Goal: Task Accomplishment & Management: Use online tool/utility

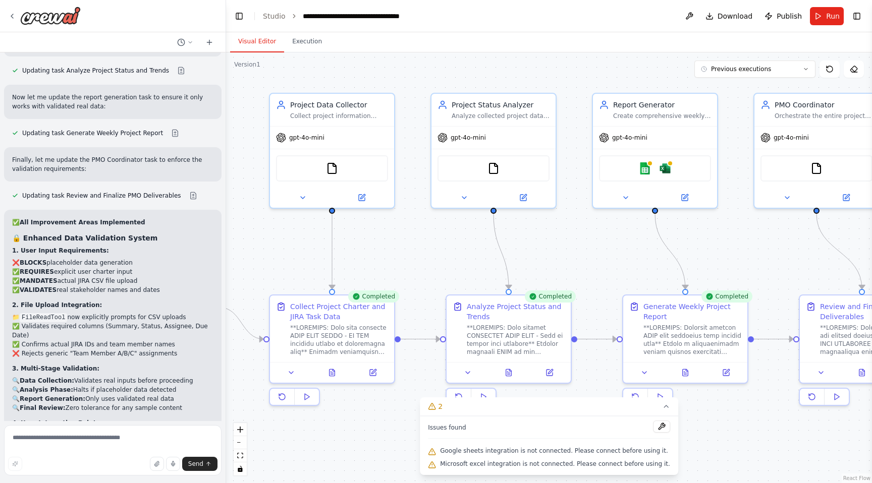
scroll to position [4130, 0]
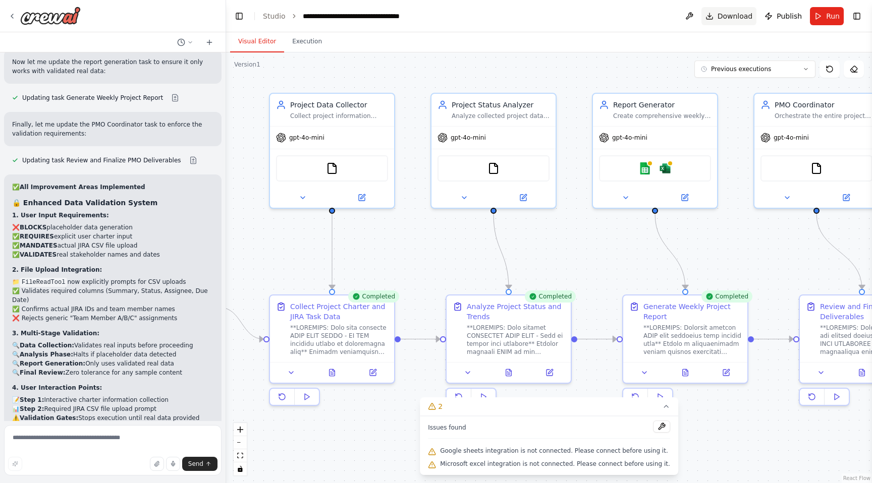
click at [732, 20] on span "Download" at bounding box center [734, 16] width 35 height 10
click at [51, 15] on img at bounding box center [50, 16] width 61 height 18
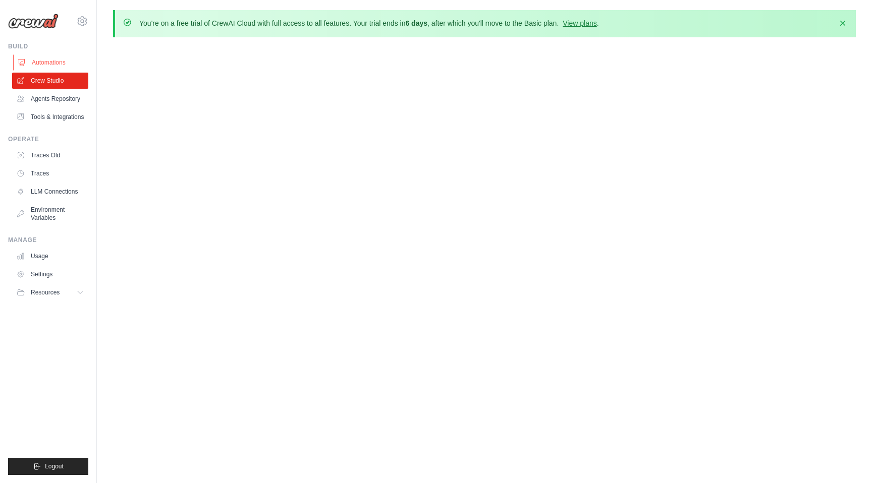
scroll to position [578, 0]
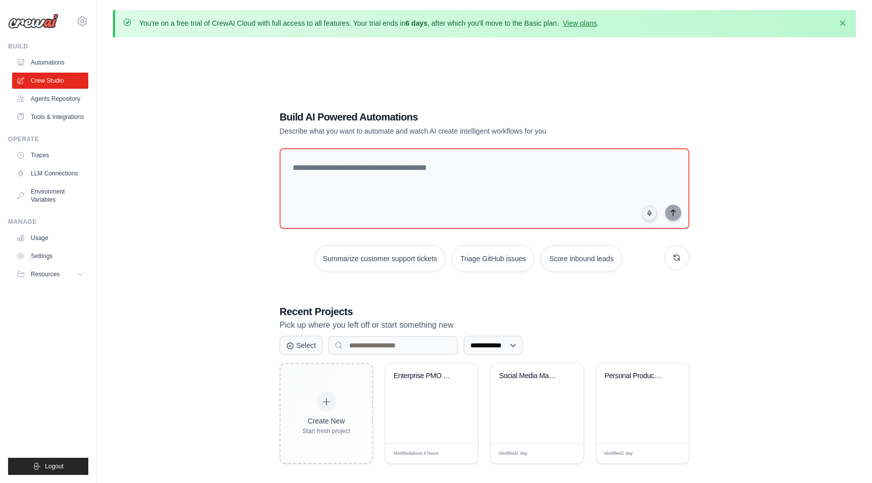
scroll to position [55, 0]
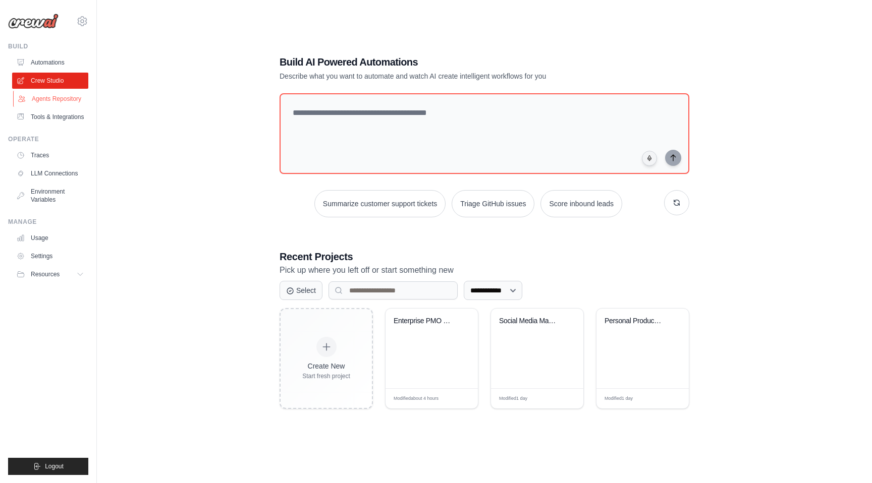
click at [54, 96] on link "Agents Repository" at bounding box center [51, 99] width 76 height 16
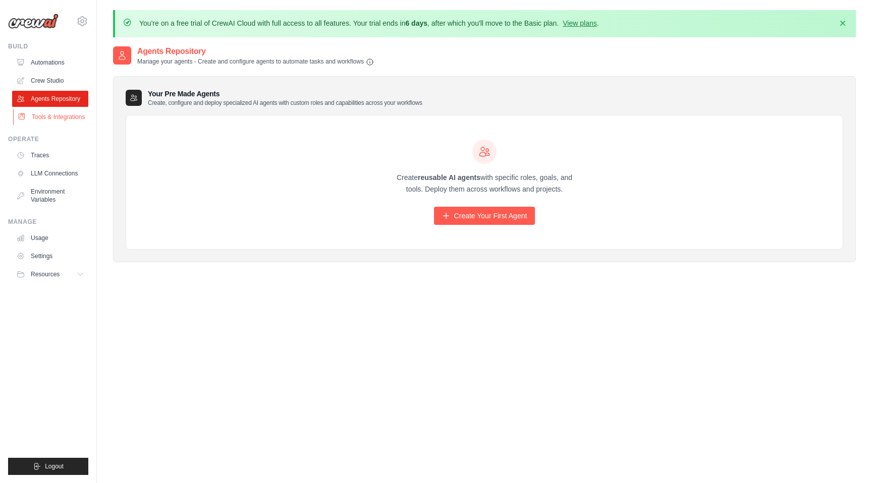
click at [62, 114] on link "Tools & Integrations" at bounding box center [51, 117] width 76 height 16
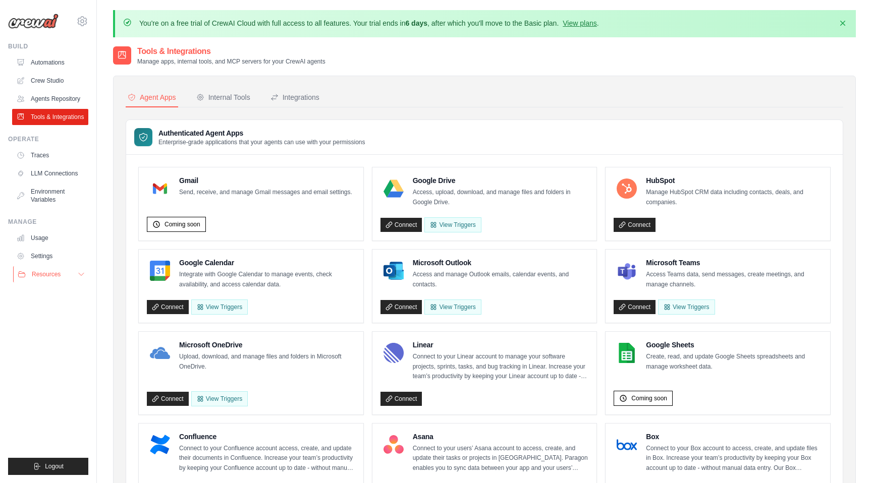
click at [63, 270] on button "Resources" at bounding box center [51, 274] width 76 height 16
click at [232, 94] on div "Internal Tools" at bounding box center [223, 97] width 54 height 10
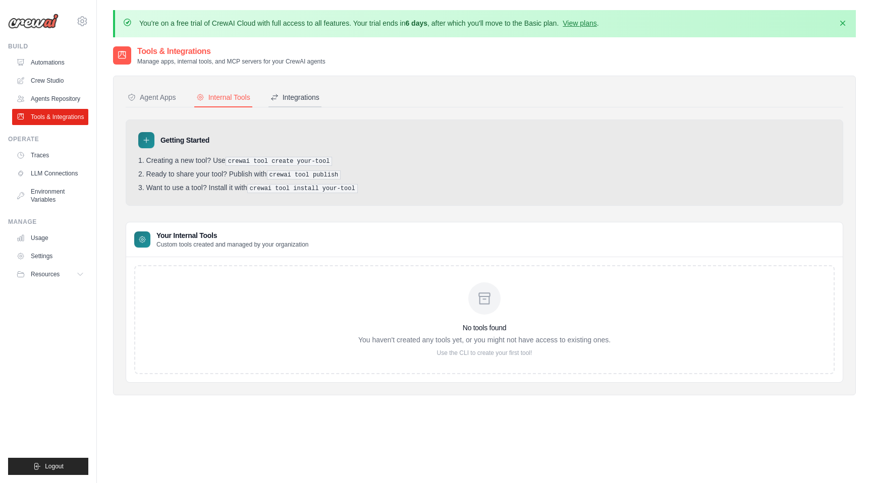
click at [299, 98] on div "Integrations" at bounding box center [294, 97] width 49 height 10
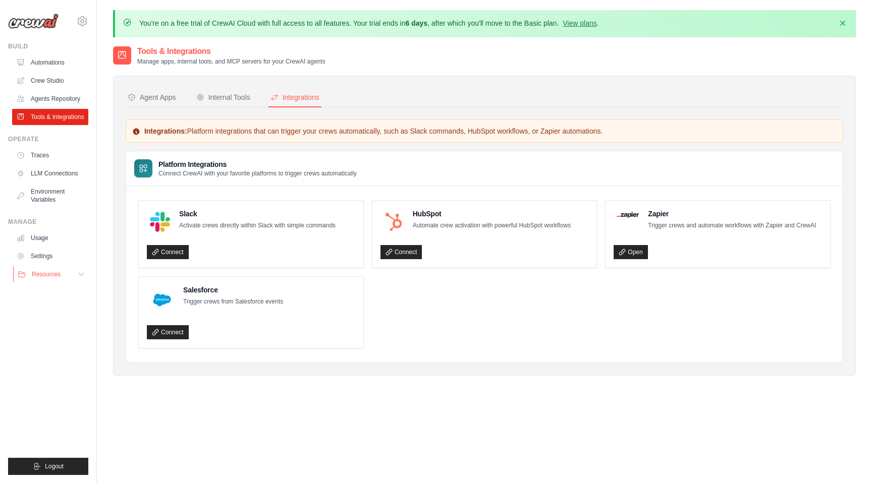
click at [72, 273] on button "Resources" at bounding box center [51, 274] width 76 height 16
click at [46, 64] on link "Automations" at bounding box center [51, 62] width 76 height 16
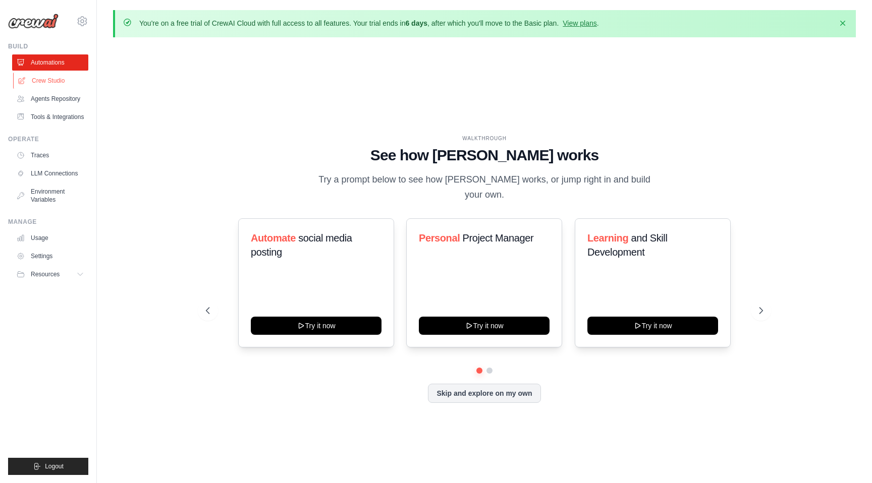
click at [52, 74] on link "Crew Studio" at bounding box center [51, 81] width 76 height 16
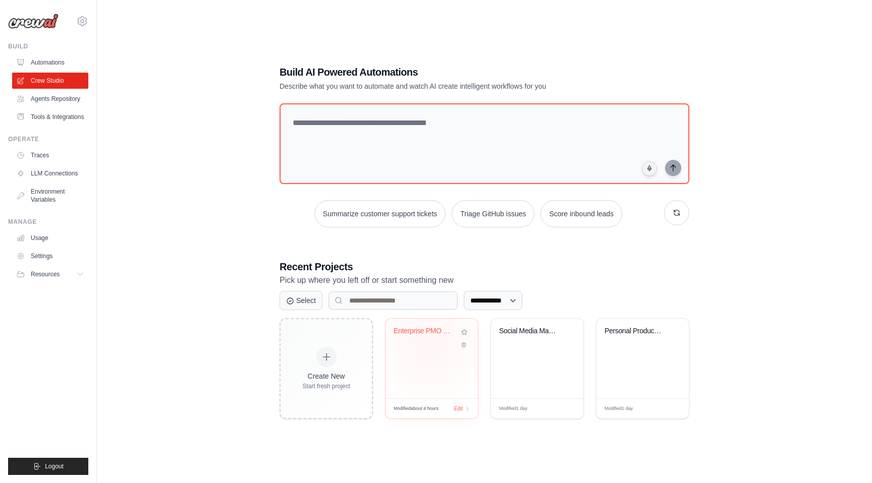
scroll to position [55, 0]
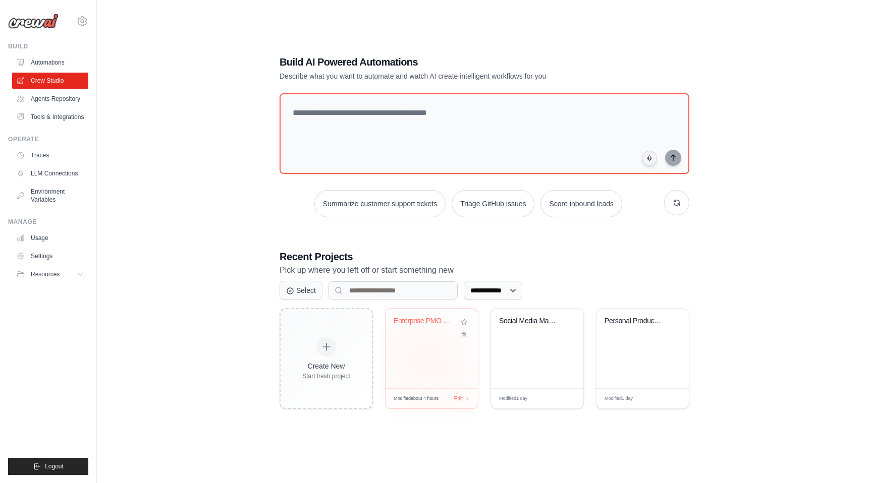
click at [429, 361] on div "Enterprise PMO Weekly Reporting Sys..." at bounding box center [431, 349] width 92 height 80
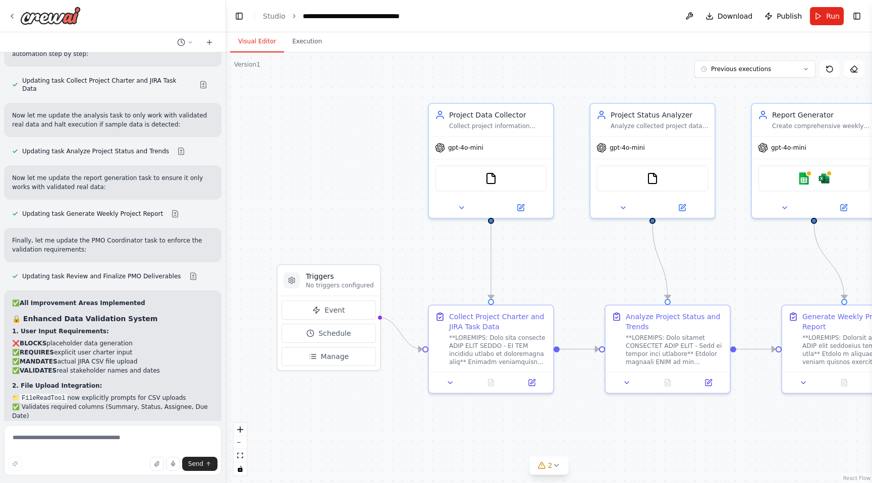
scroll to position [4048, 0]
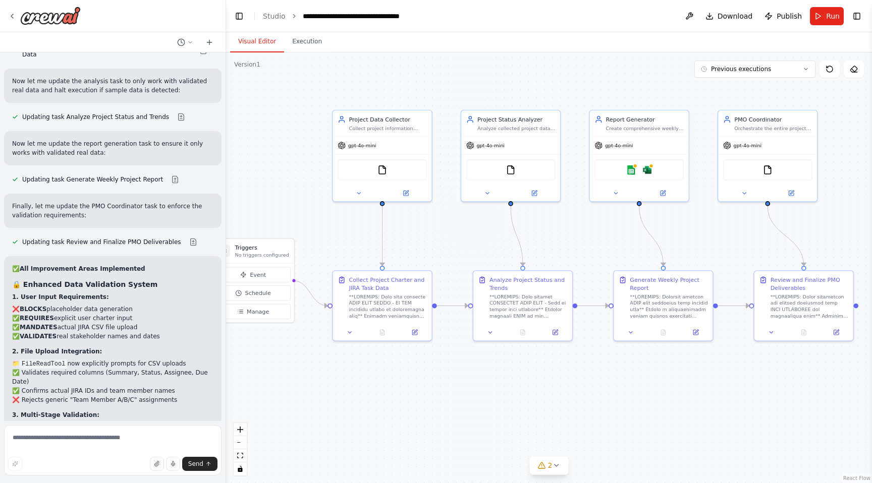
drag, startPoint x: 325, startPoint y: 152, endPoint x: 251, endPoint y: 161, distance: 74.7
click at [251, 161] on div ".deletable-edge-delete-btn { width: 20px; height: 20px; border: 0px solid #ffff…" at bounding box center [549, 267] width 646 height 431
click at [69, 441] on textarea at bounding box center [112, 450] width 217 height 50
type textarea "*"
type textarea "**********"
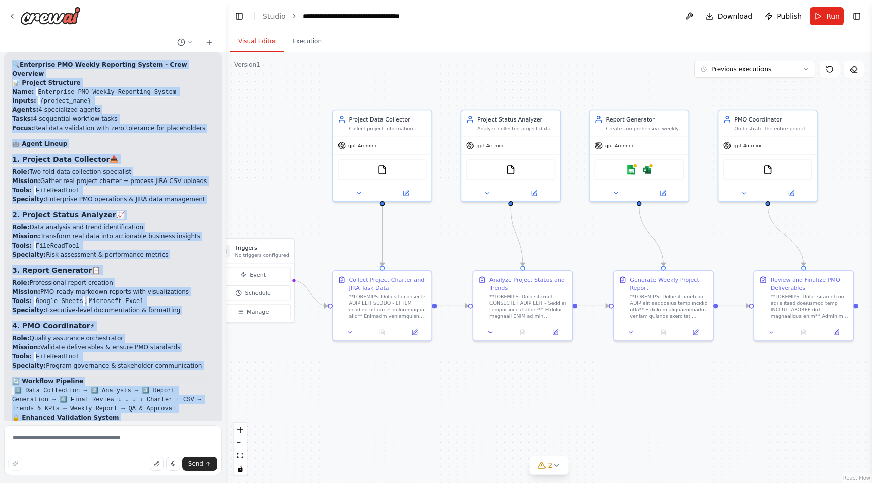
scroll to position [4633, 0]
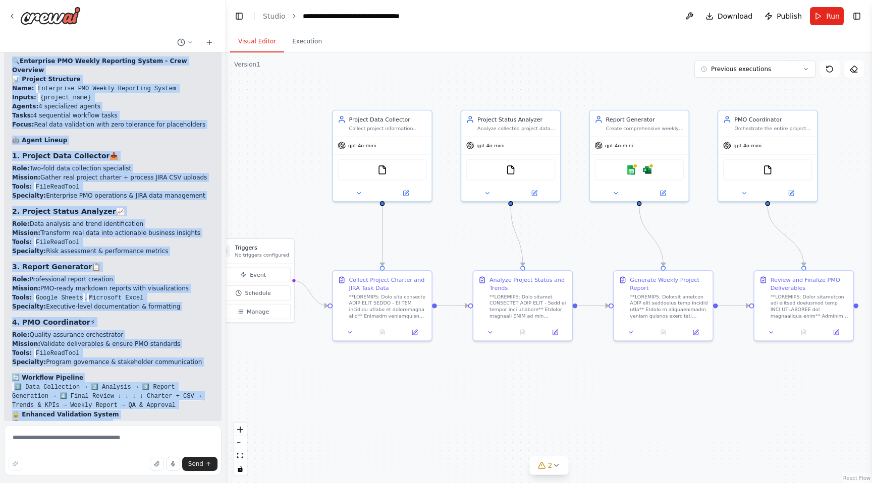
drag, startPoint x: 14, startPoint y: 108, endPoint x: 82, endPoint y: 410, distance: 309.4
click at [82, 410] on div "🔍 Enterprise PMO Weekly Reporting System - Crew Overview 📊 Project Structure Na…" at bounding box center [112, 306] width 217 height 516
copy div "🔍 Enterprise PMO Weekly Reporting System - Crew Overview 📊 Project Structure Na…"
